Goal: Information Seeking & Learning: Learn about a topic

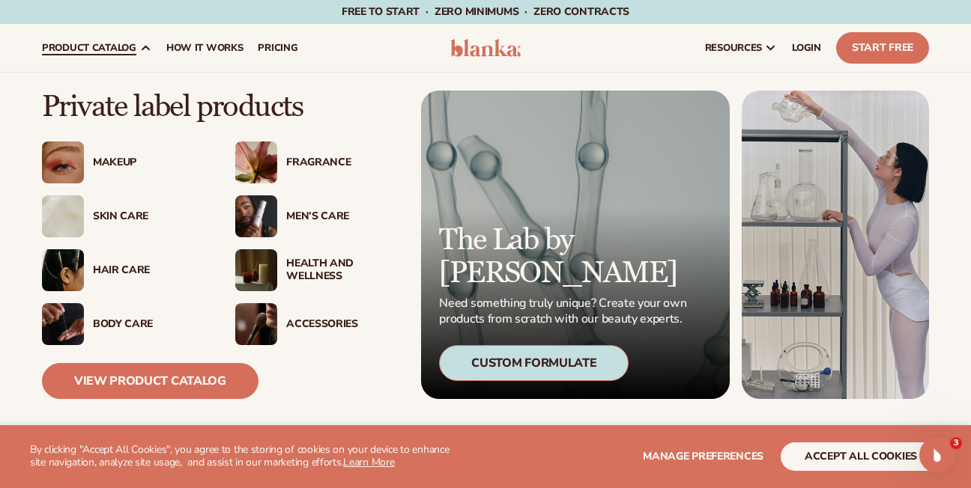
click at [120, 43] on span "product catalog" at bounding box center [89, 48] width 94 height 12
click at [181, 375] on link "View Product Catalog" at bounding box center [150, 381] width 217 height 36
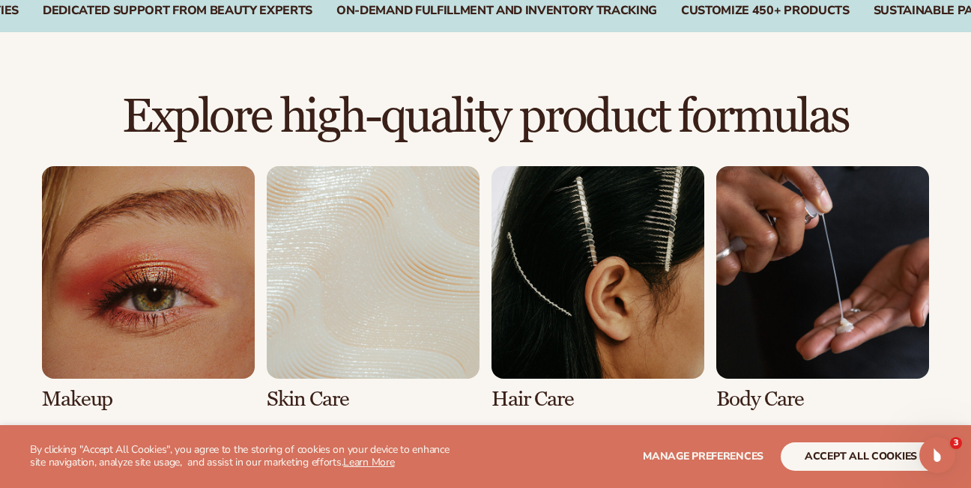
scroll to position [1019, 0]
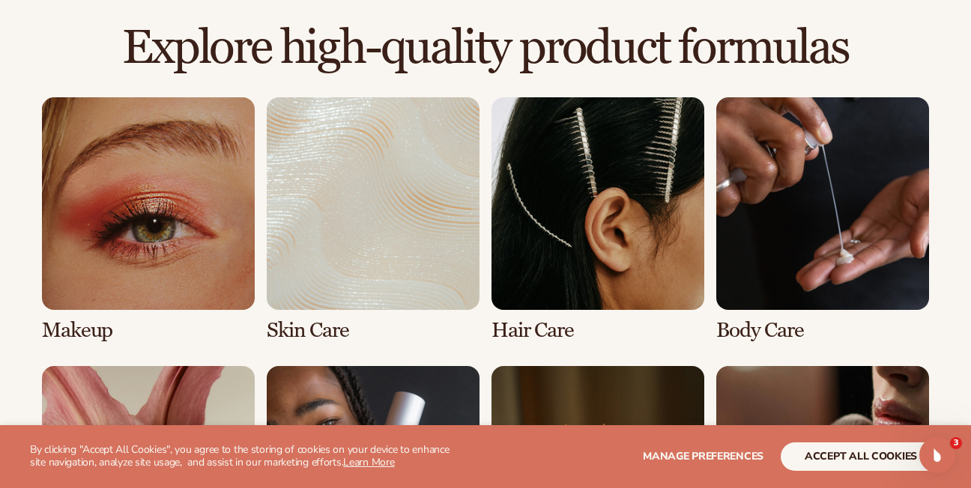
click at [224, 257] on link "1 / 8" at bounding box center [148, 219] width 213 height 245
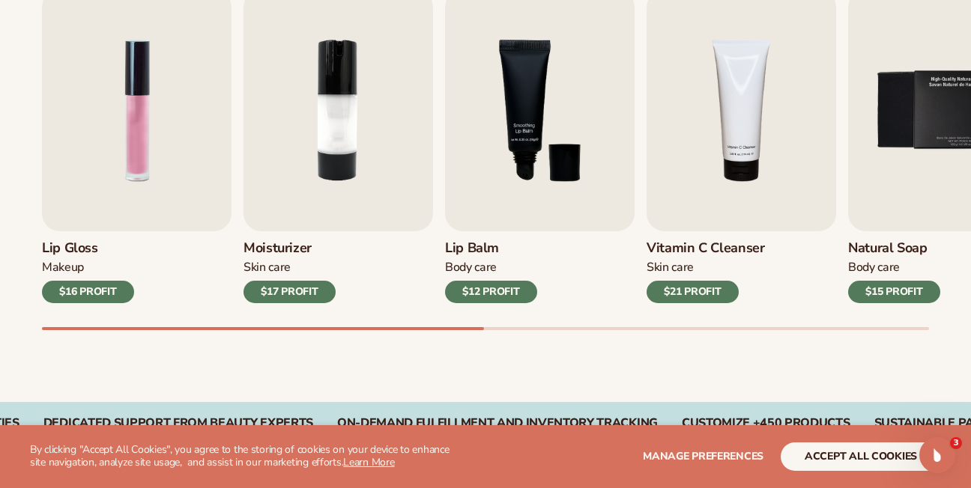
scroll to position [594, 0]
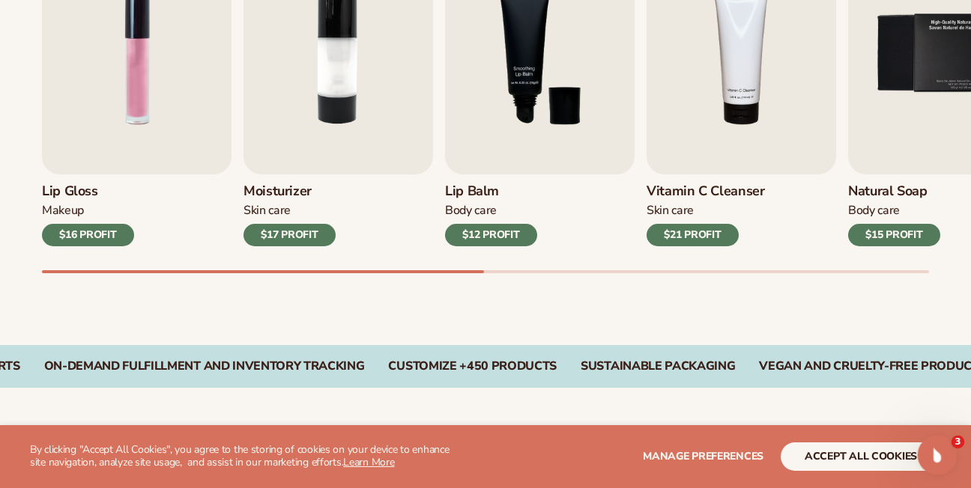
click at [939, 442] on div "Open Intercom Messenger" at bounding box center [934, 453] width 49 height 49
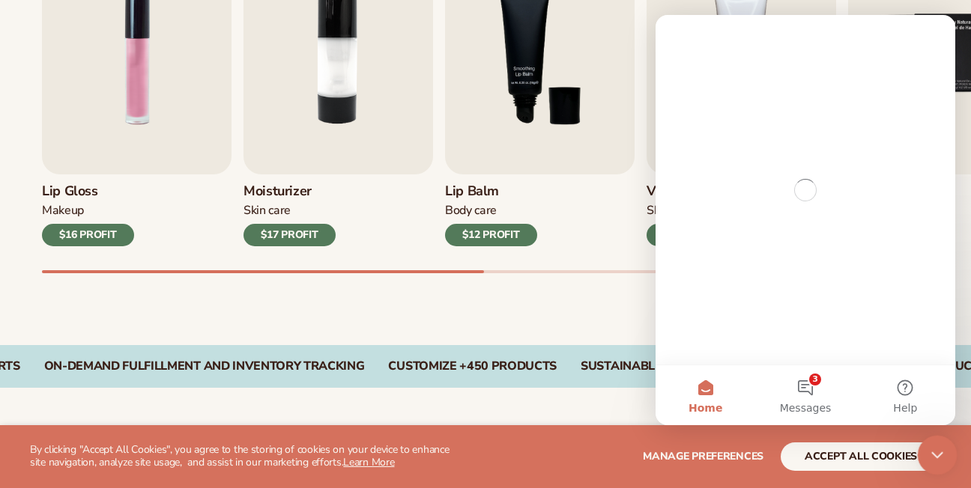
scroll to position [0, 0]
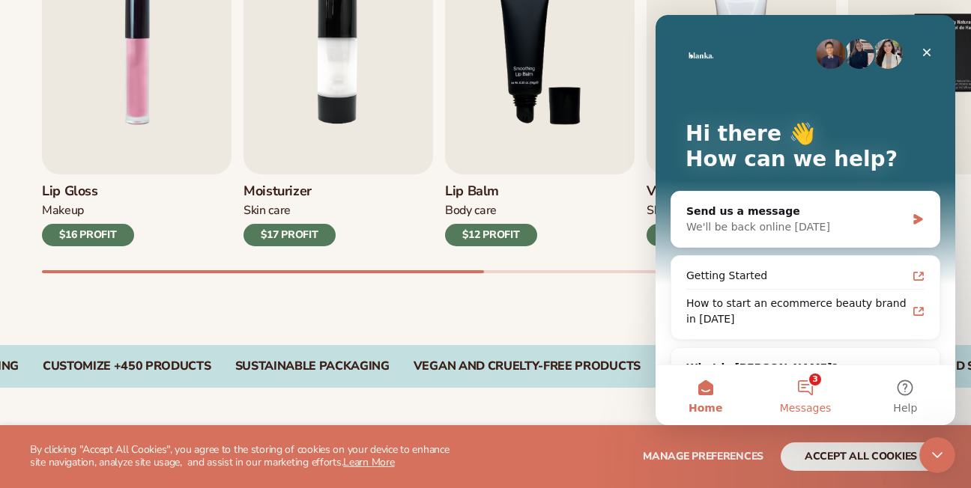
click at [801, 387] on button "3 Messages" at bounding box center [805, 396] width 100 height 60
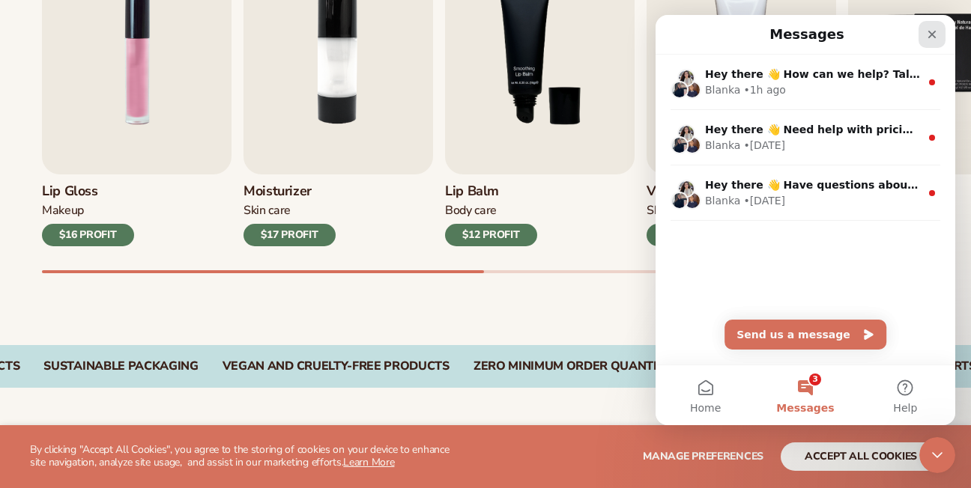
click at [940, 28] on div "Close" at bounding box center [931, 34] width 27 height 27
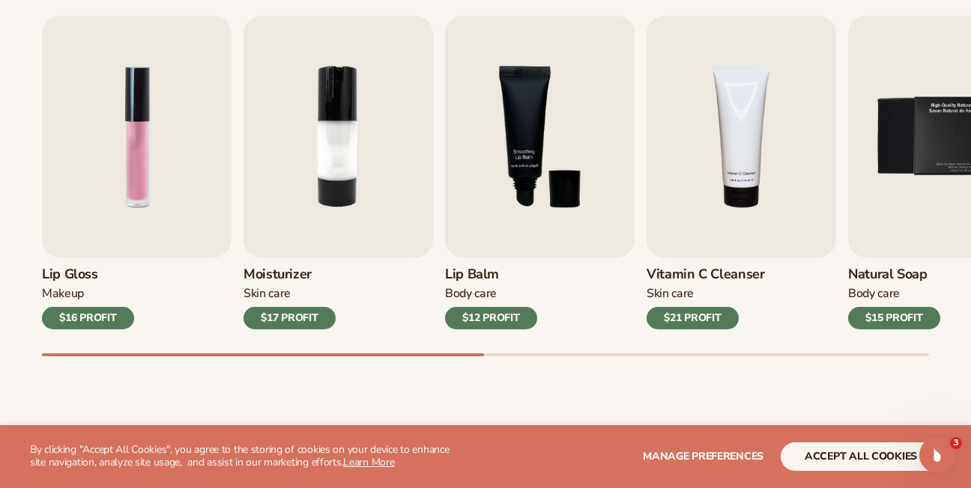
scroll to position [378, 0]
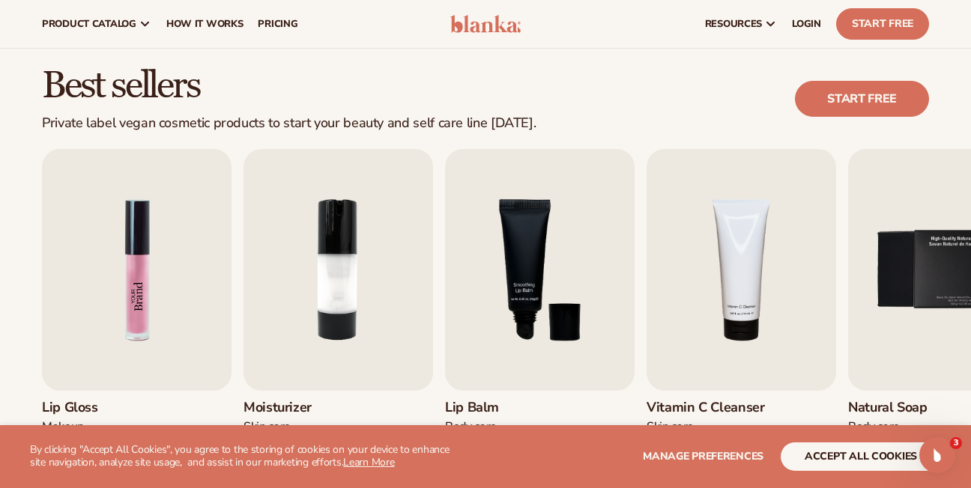
click at [131, 325] on img "1 / 9" at bounding box center [137, 270] width 190 height 242
click at [945, 452] on icon "Open Intercom Messenger" at bounding box center [935, 453] width 25 height 25
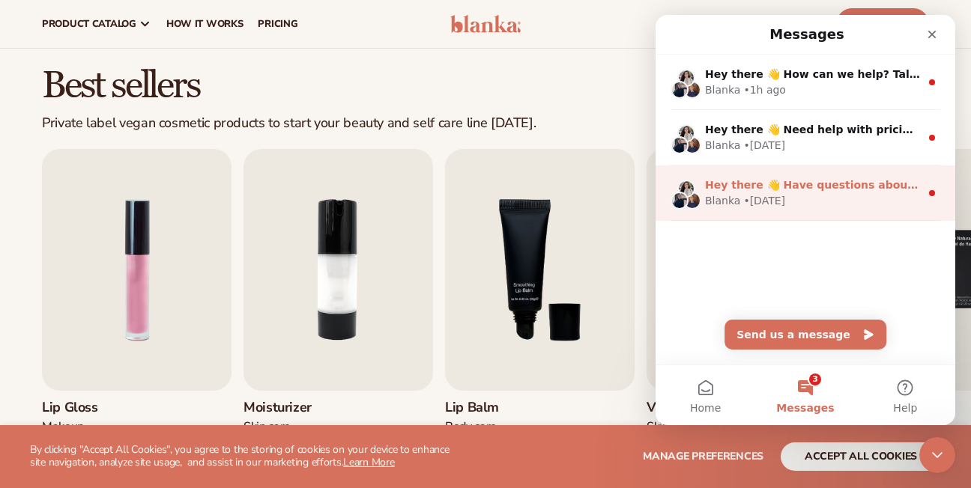
click at [870, 196] on div "Blanka • 2w ago" at bounding box center [812, 201] width 215 height 16
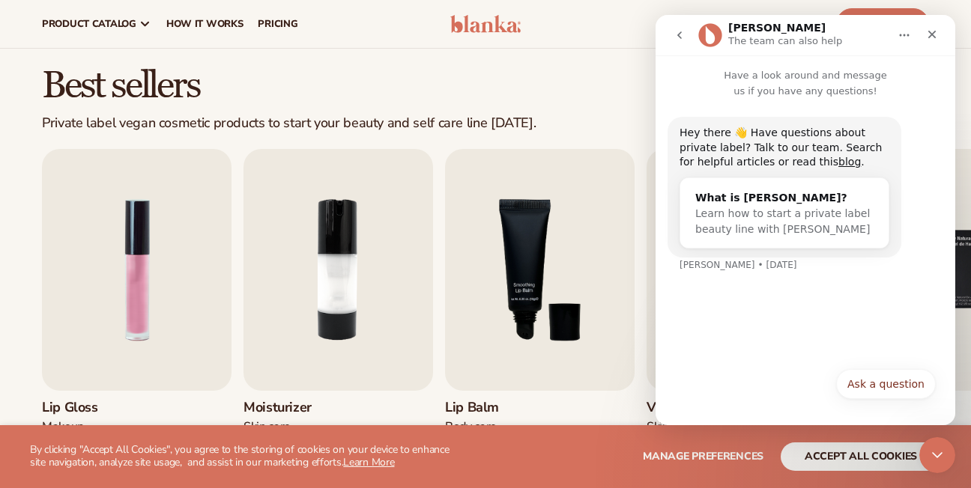
click at [679, 42] on button "go back" at bounding box center [679, 35] width 28 height 28
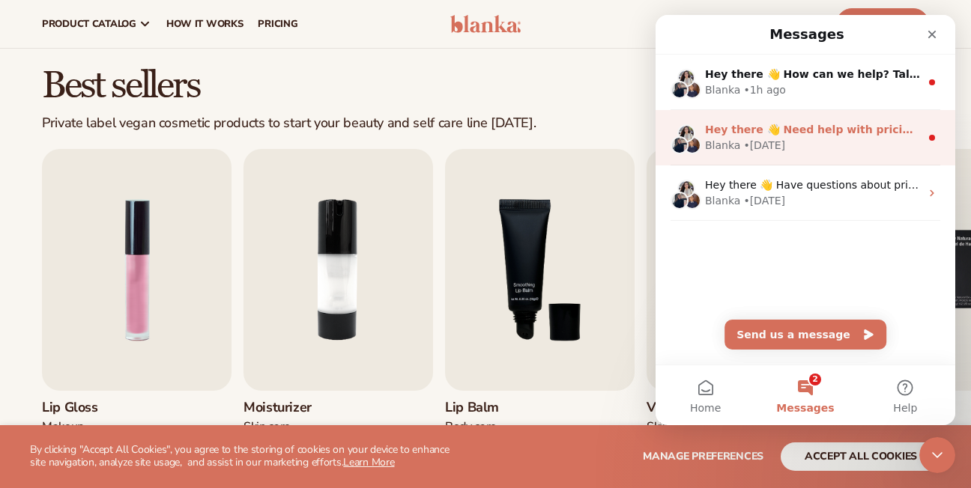
click at [800, 141] on div "Blanka • 2w ago" at bounding box center [812, 146] width 215 height 16
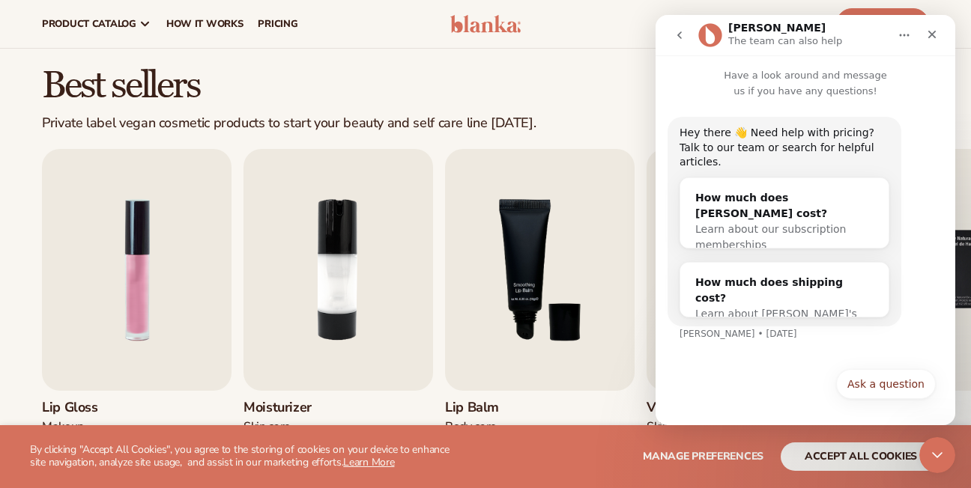
click at [683, 37] on icon "go back" at bounding box center [679, 35] width 12 height 12
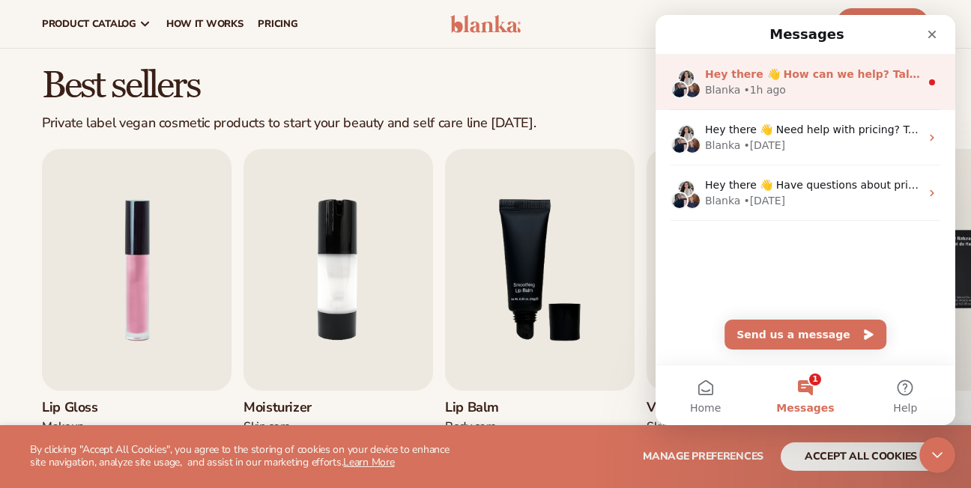
click at [744, 76] on span "Hey there 👋 How can we help? Talk to our team. Search for helpful articles." at bounding box center [930, 74] width 450 height 12
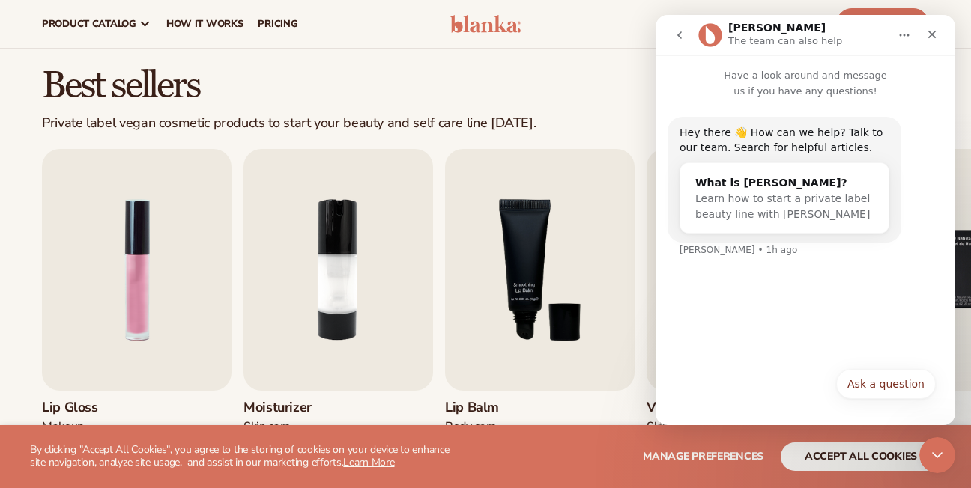
click at [723, 364] on div "Ask a question Ask a question" at bounding box center [806, 386] width 300 height 53
click at [856, 387] on button "Ask a question" at bounding box center [886, 384] width 100 height 30
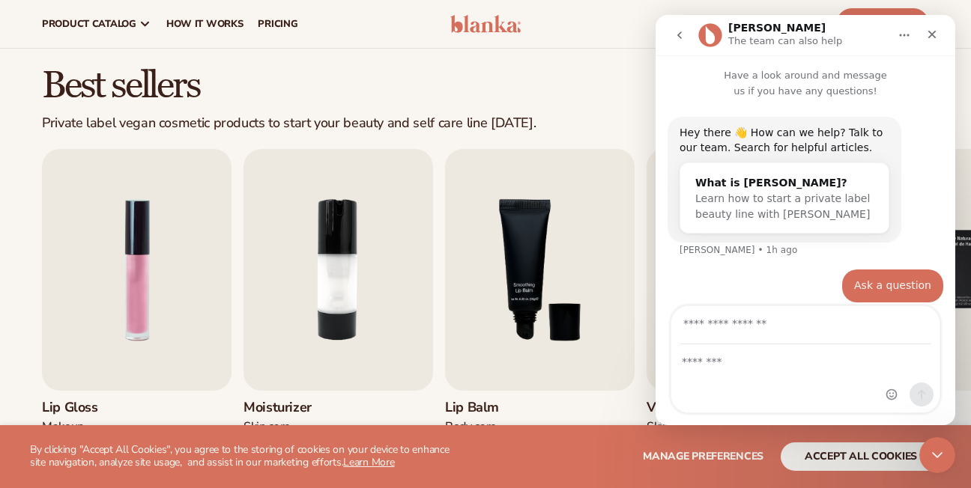
scroll to position [13, 0]
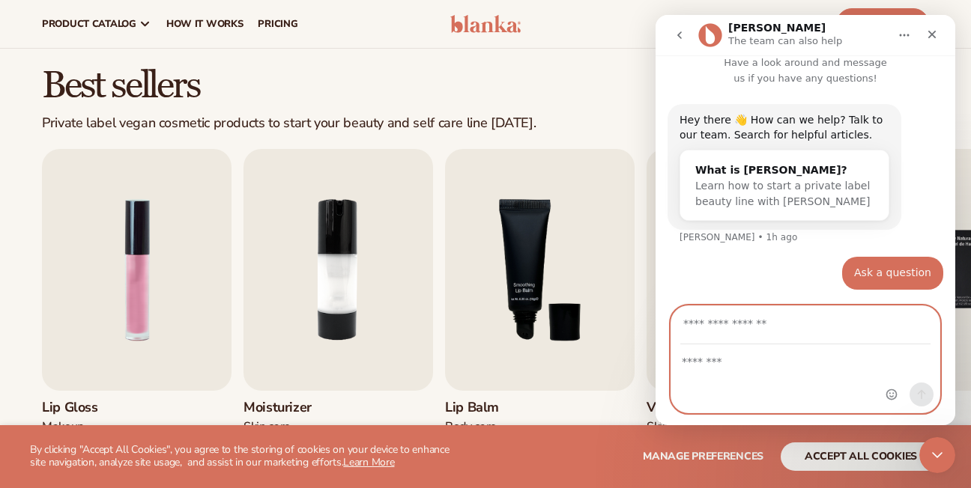
click at [746, 369] on textarea "Message…" at bounding box center [805, 357] width 268 height 25
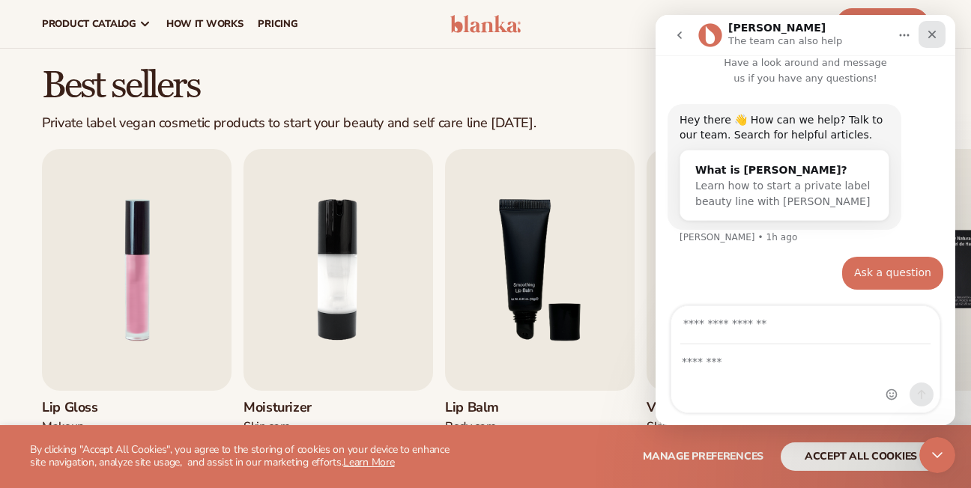
click at [939, 34] on div "Close" at bounding box center [931, 34] width 27 height 27
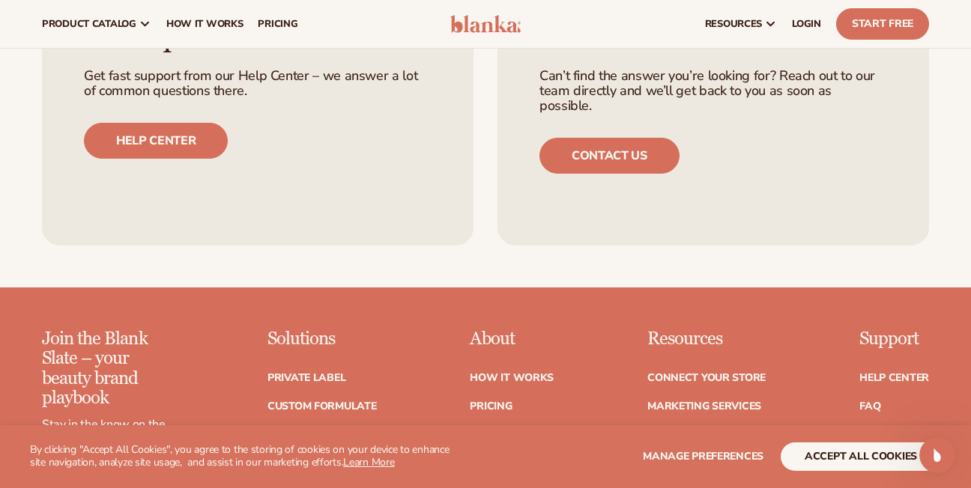
scroll to position [2766, 0]
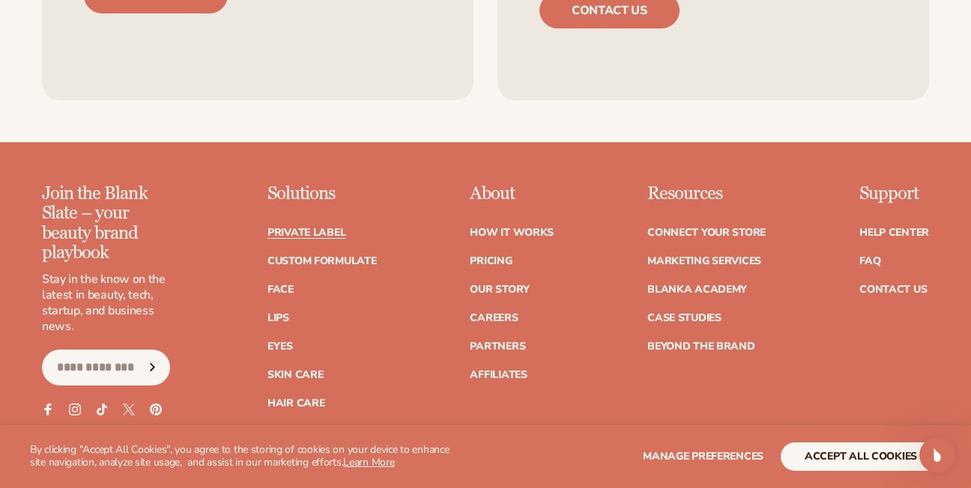
click at [324, 228] on link "Private label" at bounding box center [306, 233] width 78 height 10
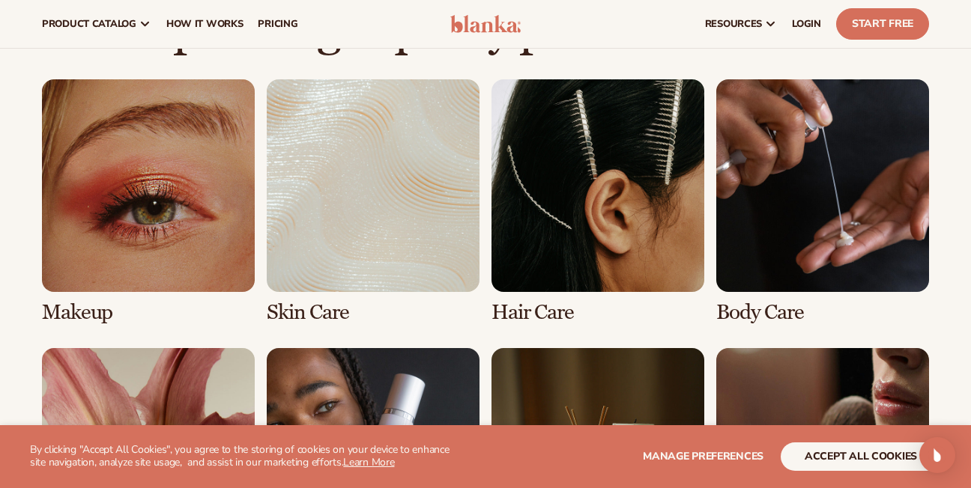
scroll to position [1005, 0]
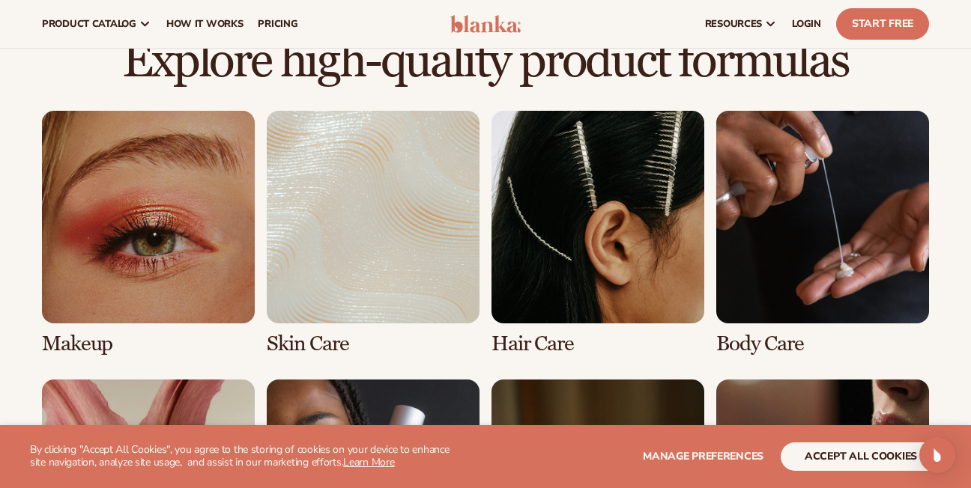
click at [365, 254] on link "2 / 8" at bounding box center [373, 233] width 213 height 245
click at [463, 274] on link "2 / 8" at bounding box center [373, 233] width 213 height 245
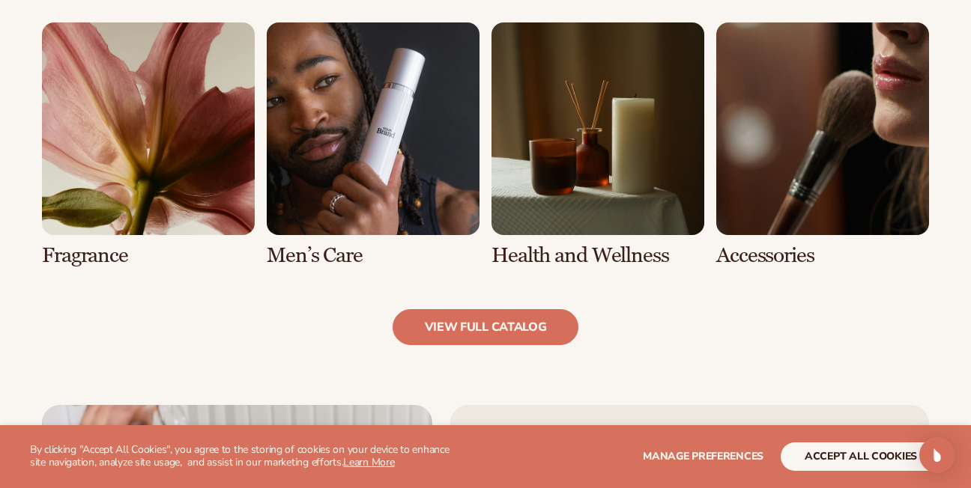
scroll to position [1396, 0]
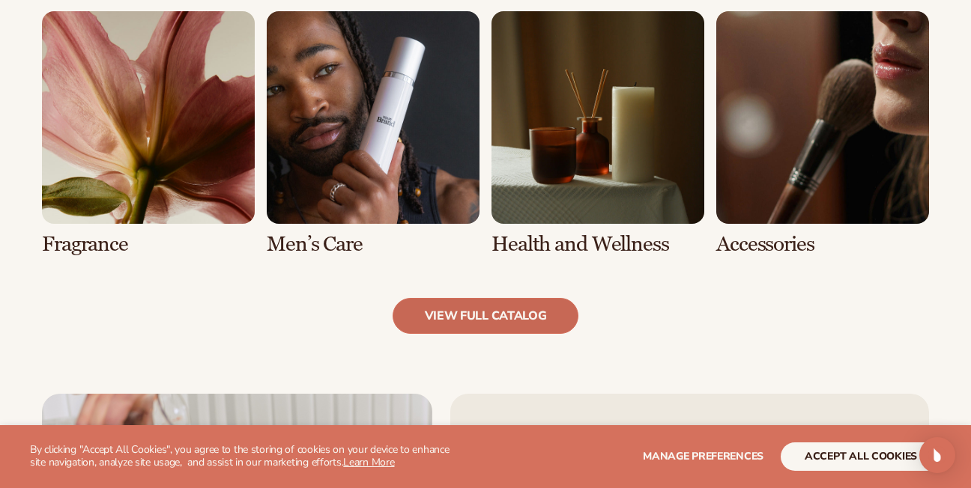
click at [529, 322] on link "view full catalog" at bounding box center [486, 316] width 187 height 36
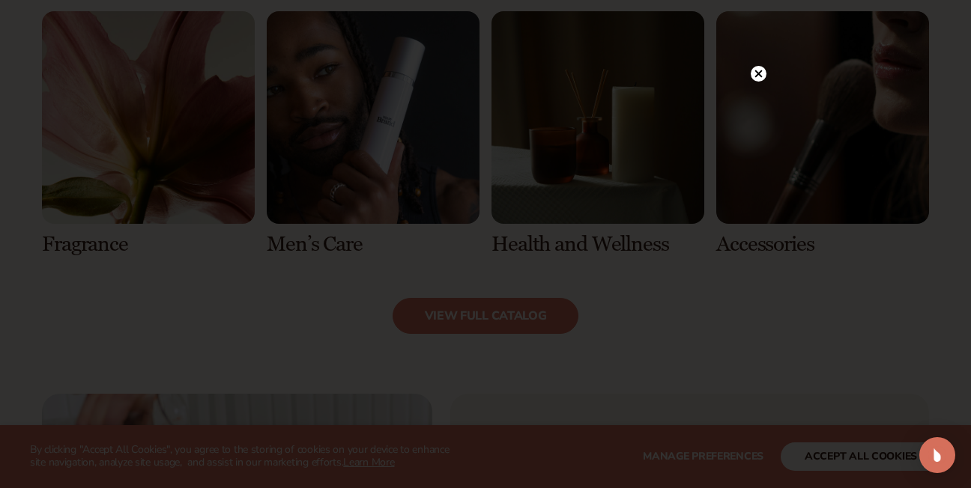
click at [757, 75] on icon at bounding box center [758, 73] width 7 height 7
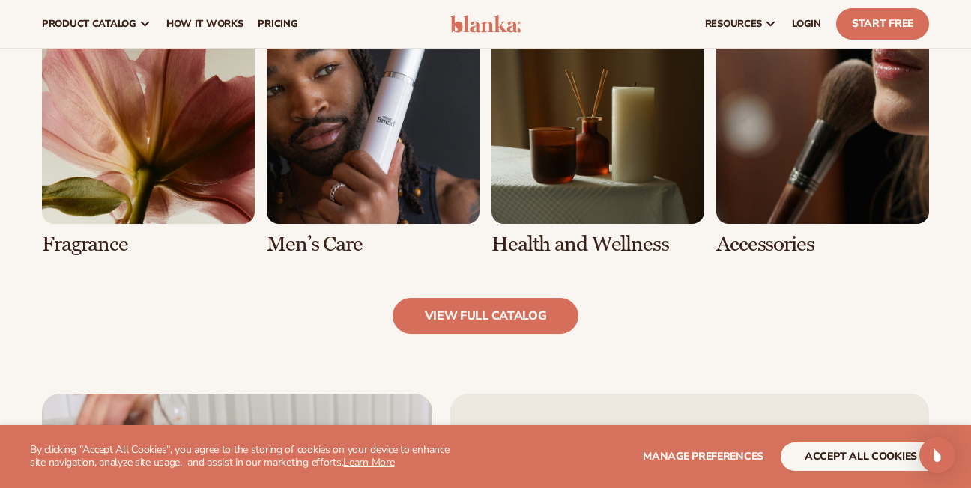
scroll to position [969, 0]
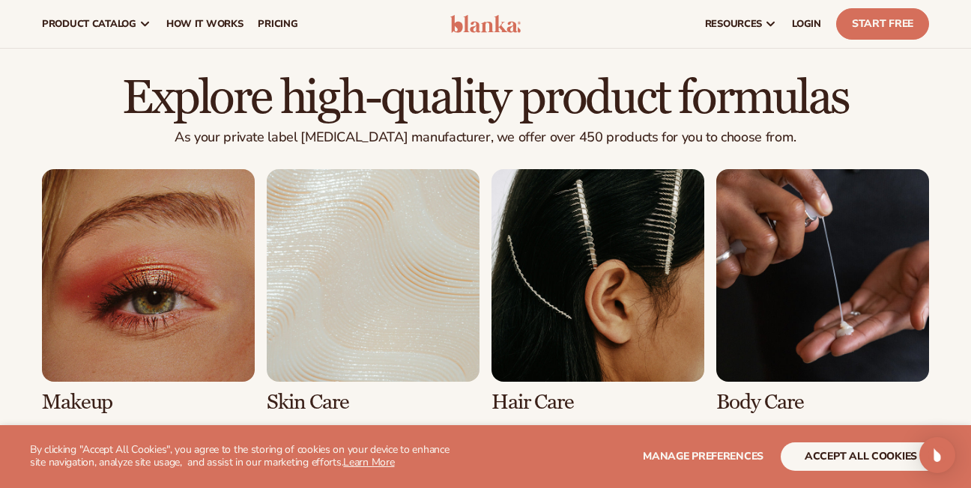
click at [238, 265] on link "1 / 8" at bounding box center [148, 291] width 213 height 245
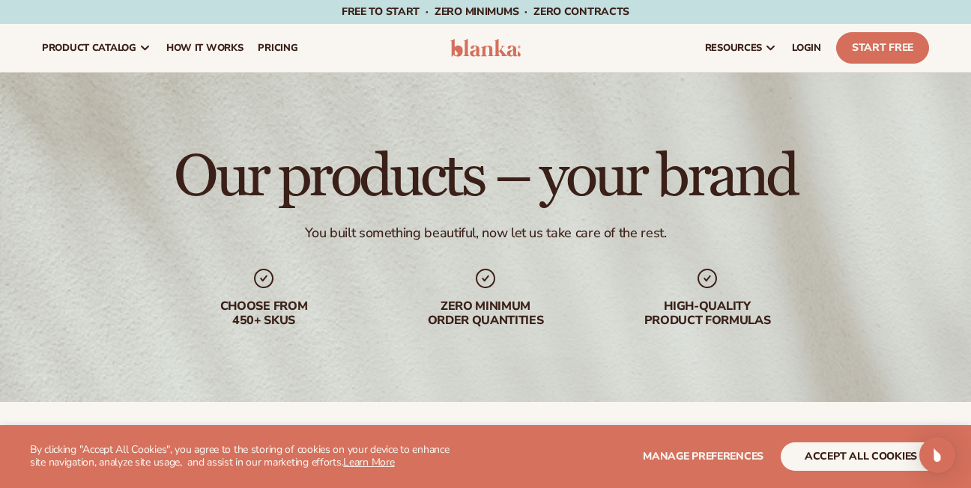
scroll to position [427, 0]
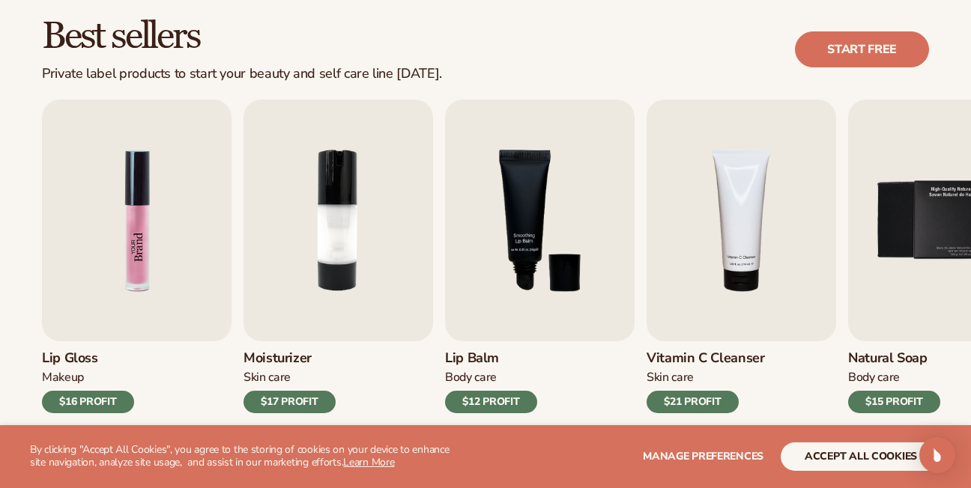
click at [175, 264] on img "1 / 9" at bounding box center [137, 221] width 190 height 242
click at [136, 208] on img "1 / 9" at bounding box center [137, 221] width 190 height 242
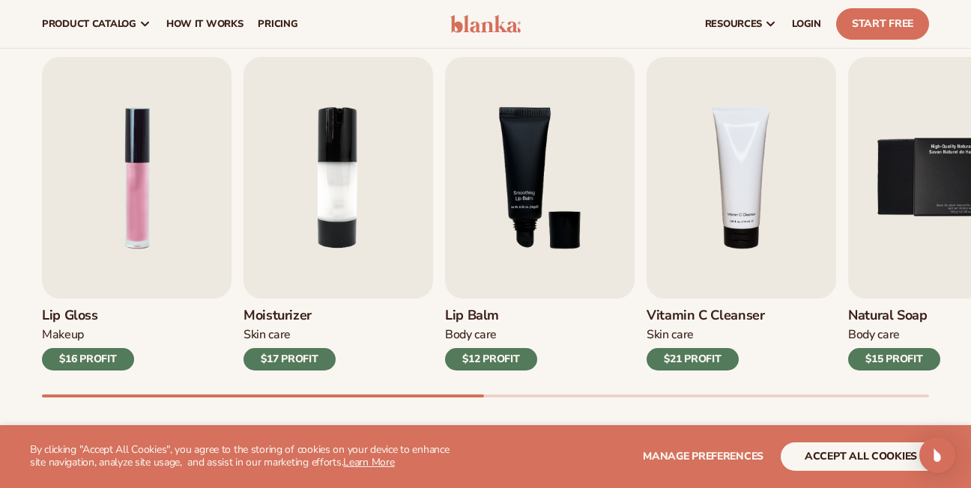
scroll to position [443, 0]
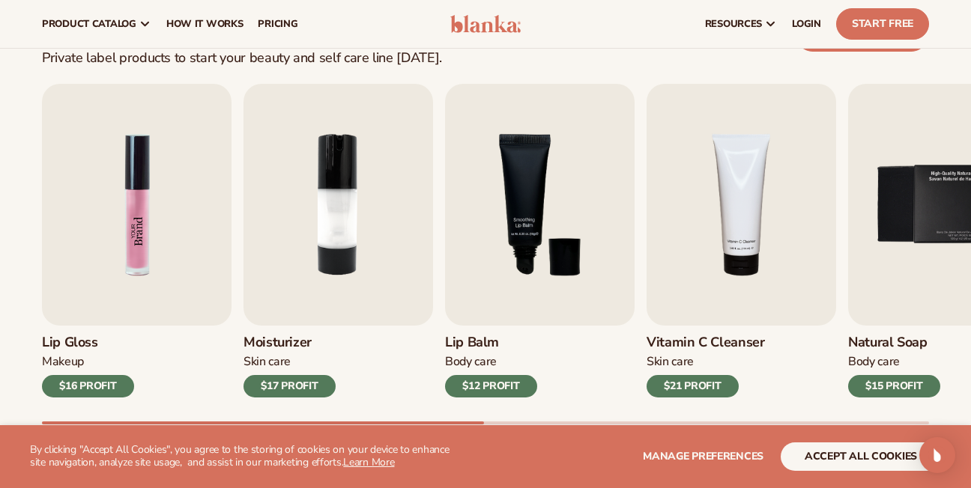
click at [152, 300] on img "1 / 9" at bounding box center [137, 205] width 190 height 242
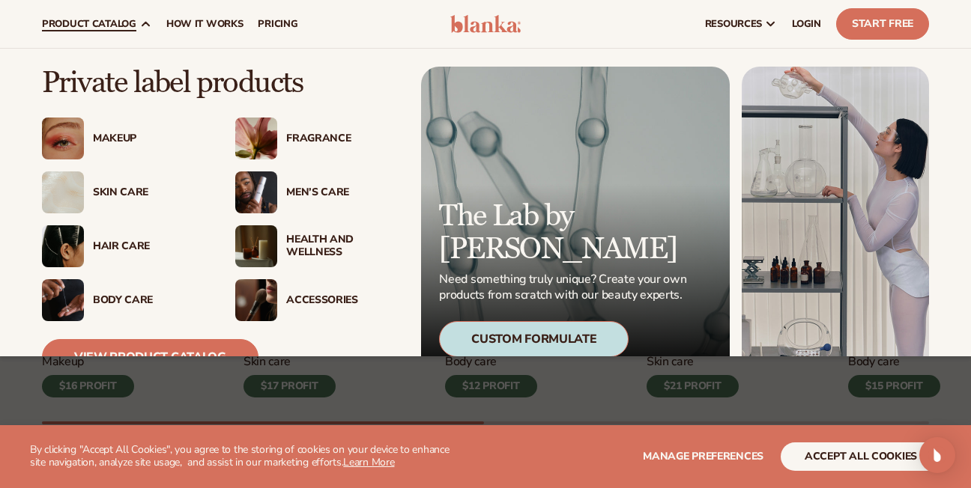
click at [109, 146] on div "Makeup" at bounding box center [123, 139] width 163 height 42
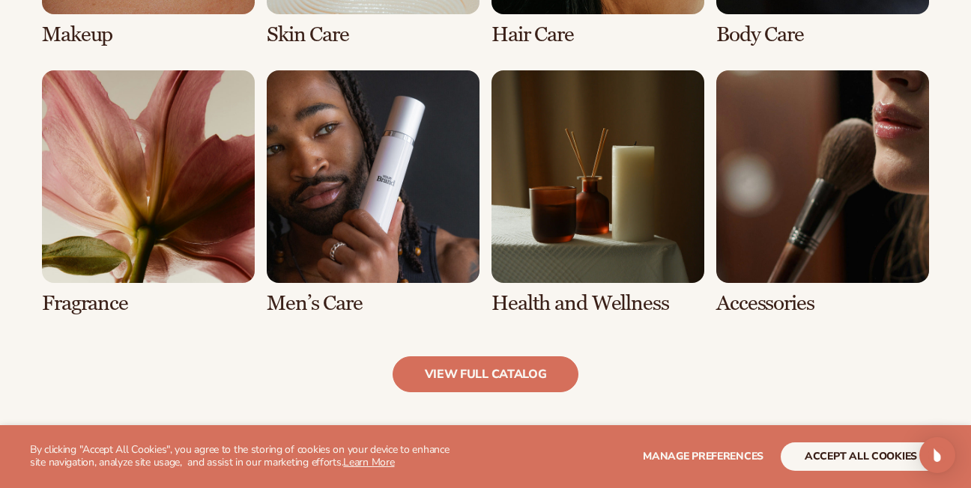
scroll to position [1347, 0]
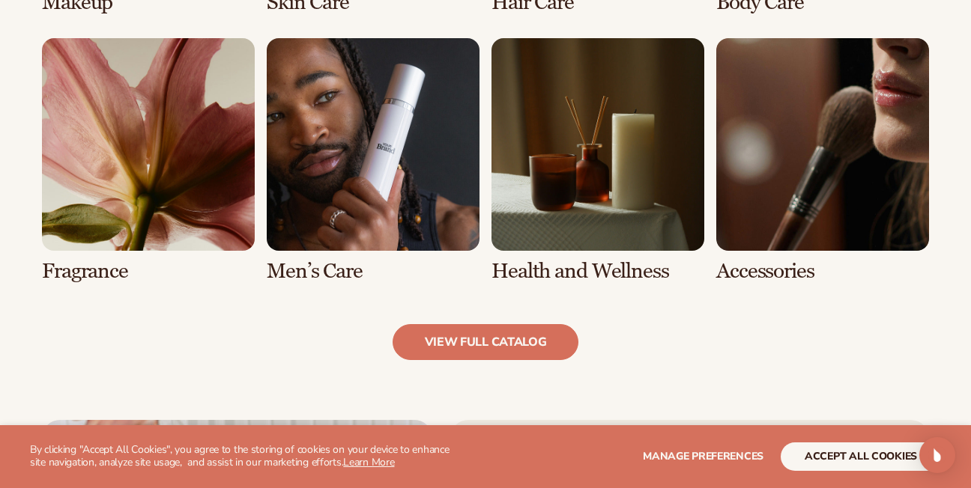
click at [554, 364] on div "Explore high-quality product formulas view full catalog Makeup Skin Care" at bounding box center [485, 28] width 971 height 786
click at [554, 355] on link "view full catalog" at bounding box center [486, 342] width 187 height 36
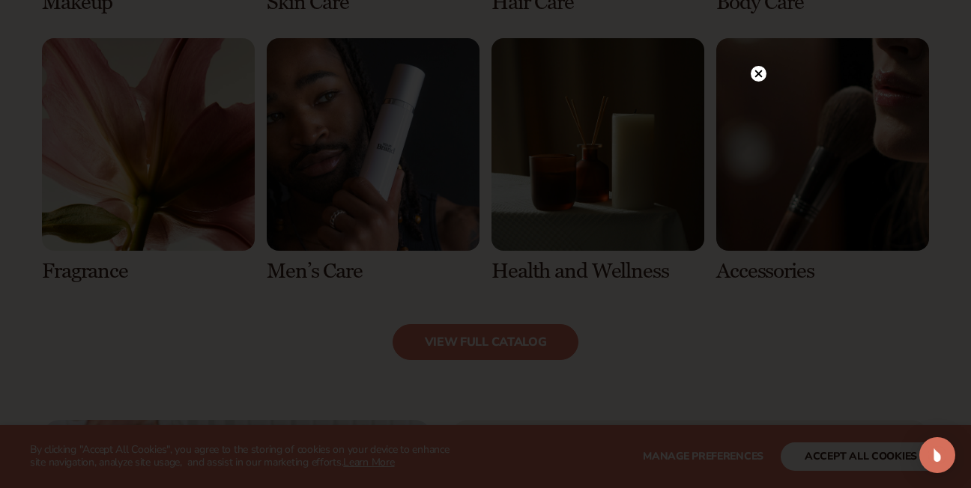
click at [766, 76] on div at bounding box center [485, 244] width 971 height 488
click at [757, 72] on icon at bounding box center [758, 73] width 7 height 7
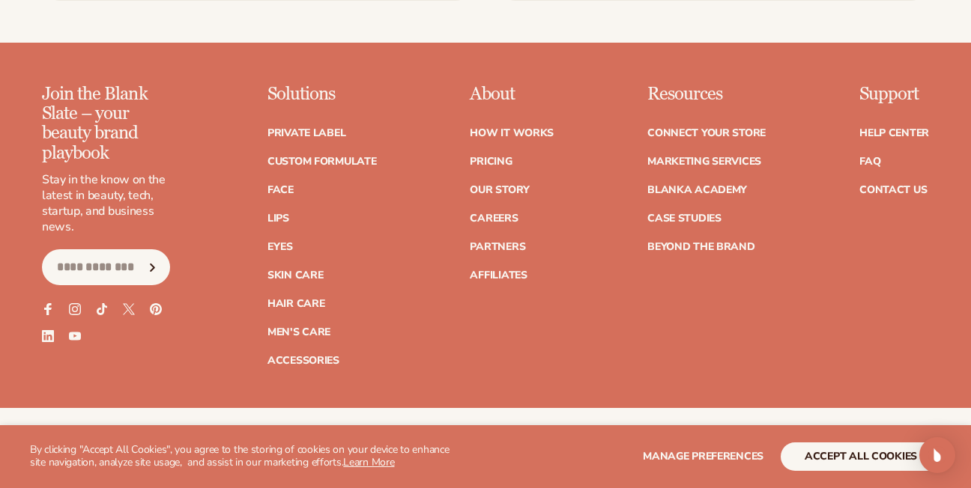
scroll to position [2614, 0]
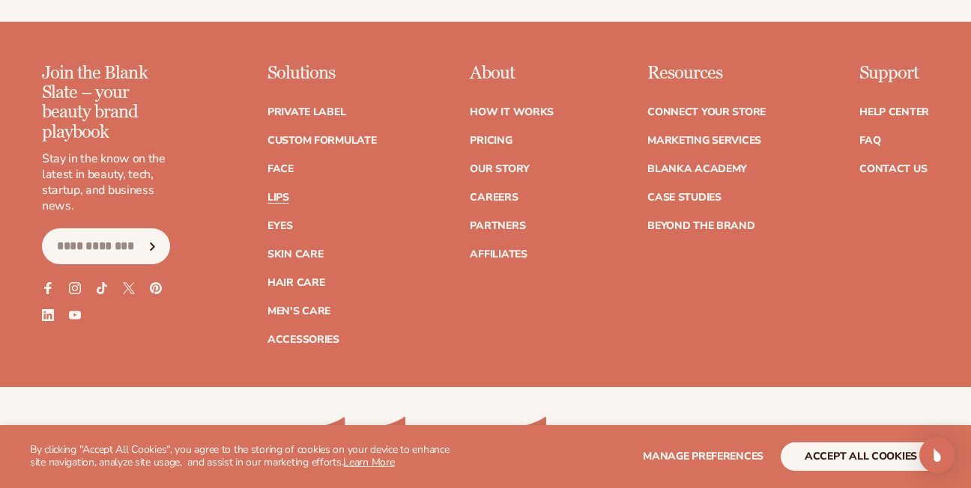
click at [273, 193] on link "Lips" at bounding box center [278, 198] width 22 height 10
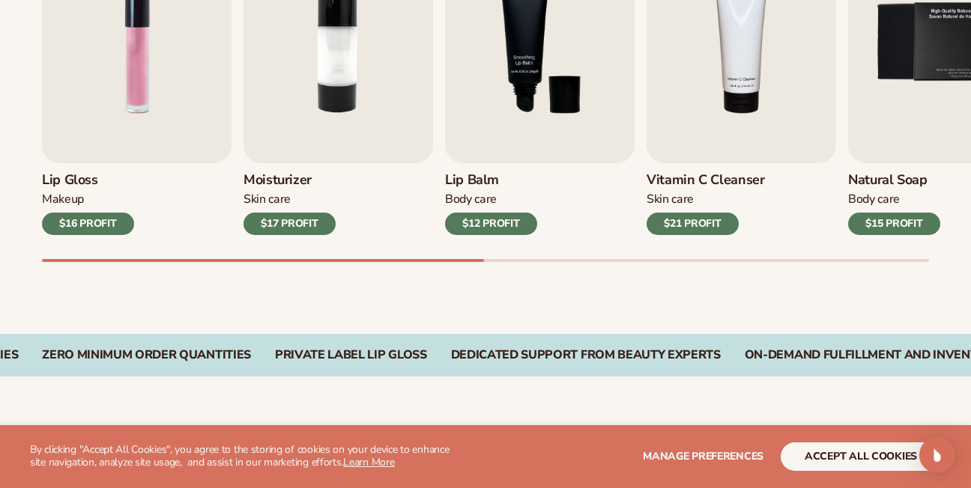
scroll to position [507, 0]
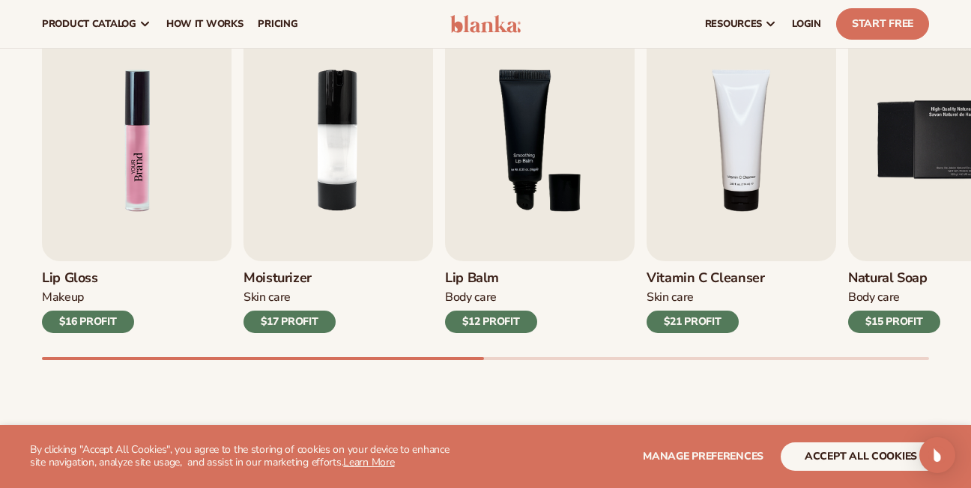
click at [201, 130] on img "1 / 9" at bounding box center [137, 140] width 190 height 242
click at [808, 24] on span "LOGIN" at bounding box center [806, 24] width 29 height 12
click at [80, 324] on div "$16 PROFIT" at bounding box center [88, 322] width 92 height 22
